Goal: Find specific page/section: Find specific page/section

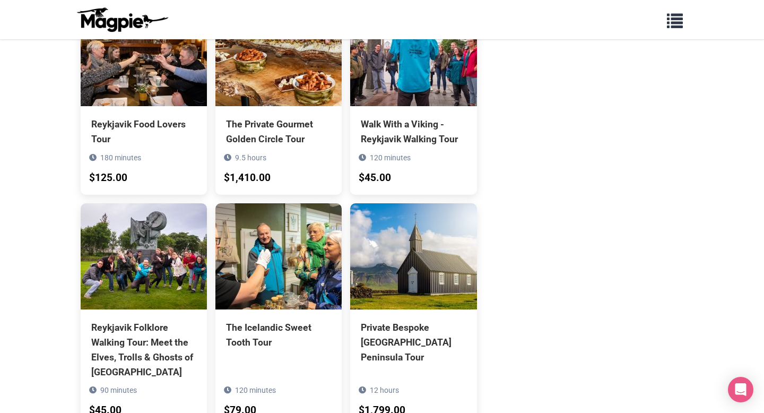
scroll to position [1093, 0]
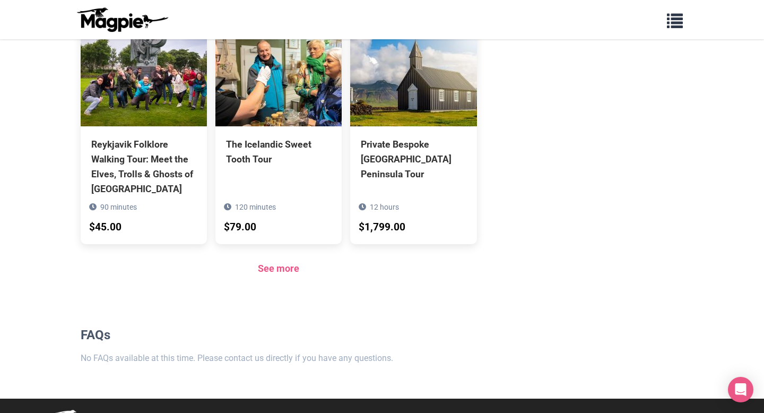
click at [294, 261] on div "See more" at bounding box center [279, 268] width 396 height 15
click at [289, 262] on link "See more" at bounding box center [278, 267] width 41 height 11
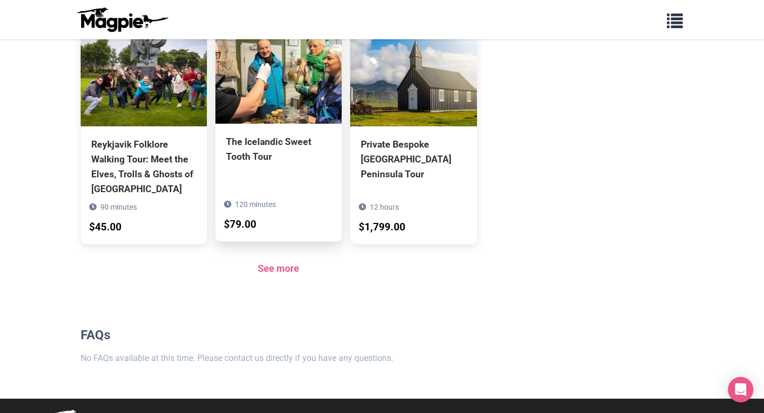
scroll to position [848, 0]
